Goal: Check status: Check status

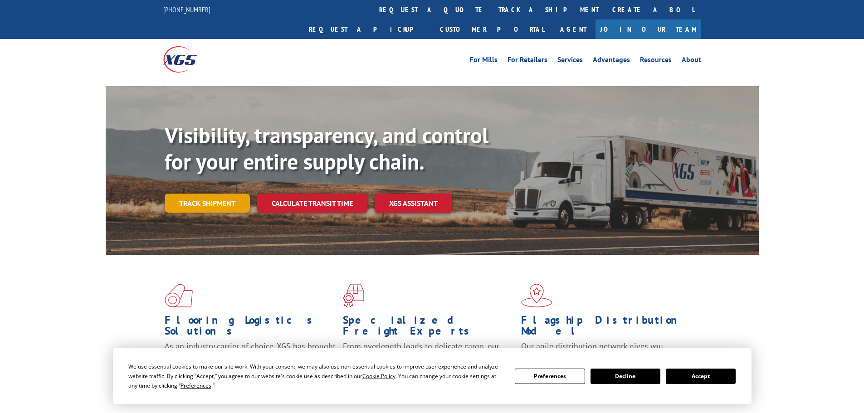
click at [210, 194] on link "Track shipment" at bounding box center [207, 203] width 85 height 19
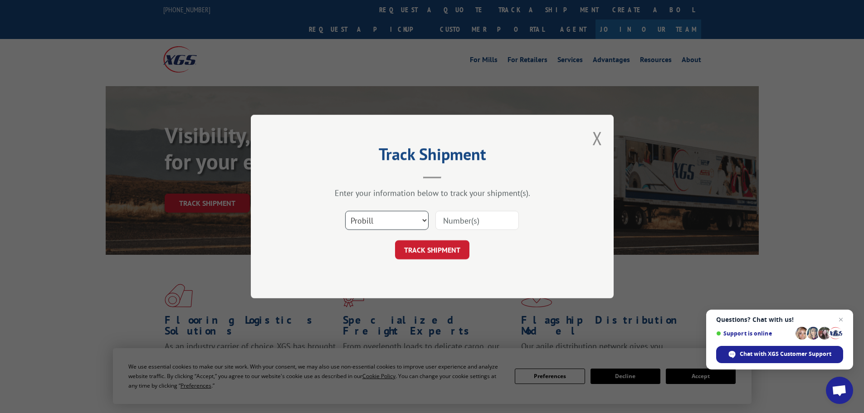
click at [425, 218] on select "Select category... Probill BOL PO" at bounding box center [386, 220] width 83 height 19
select select "bol"
click at [345, 211] on select "Select category... Probill BOL PO" at bounding box center [386, 220] width 83 height 19
click at [458, 216] on input at bounding box center [476, 220] width 83 height 19
paste input "5671638"
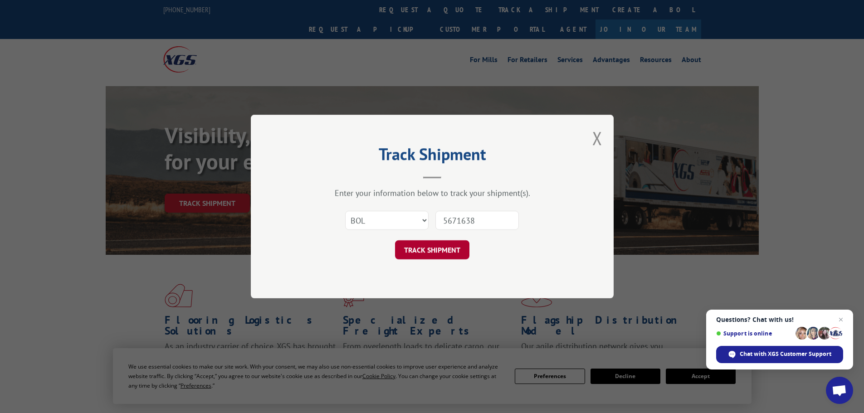
type input "5671638"
click at [456, 244] on button "TRACK SHIPMENT" at bounding box center [432, 249] width 74 height 19
